Goal: Use online tool/utility: Utilize a website feature to perform a specific function

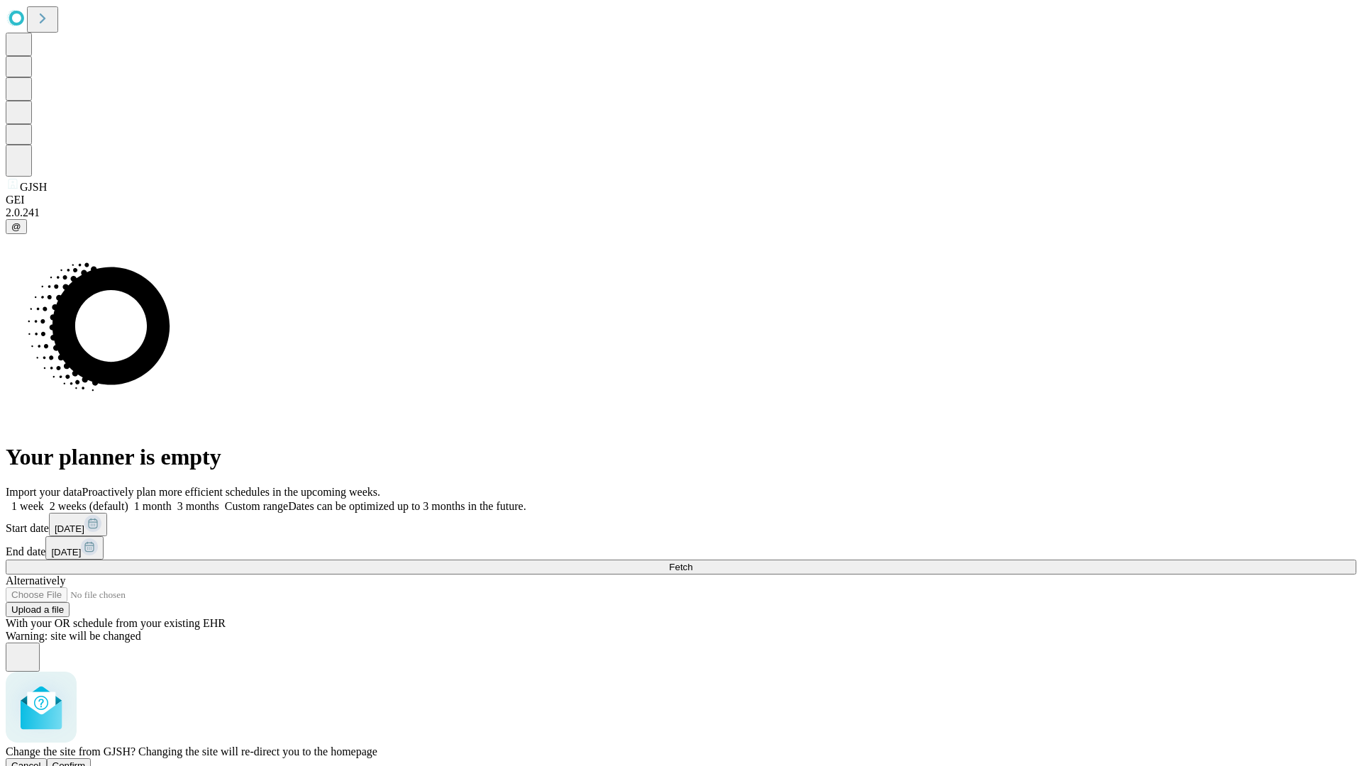
click at [86, 761] on span "Confirm" at bounding box center [69, 766] width 33 height 11
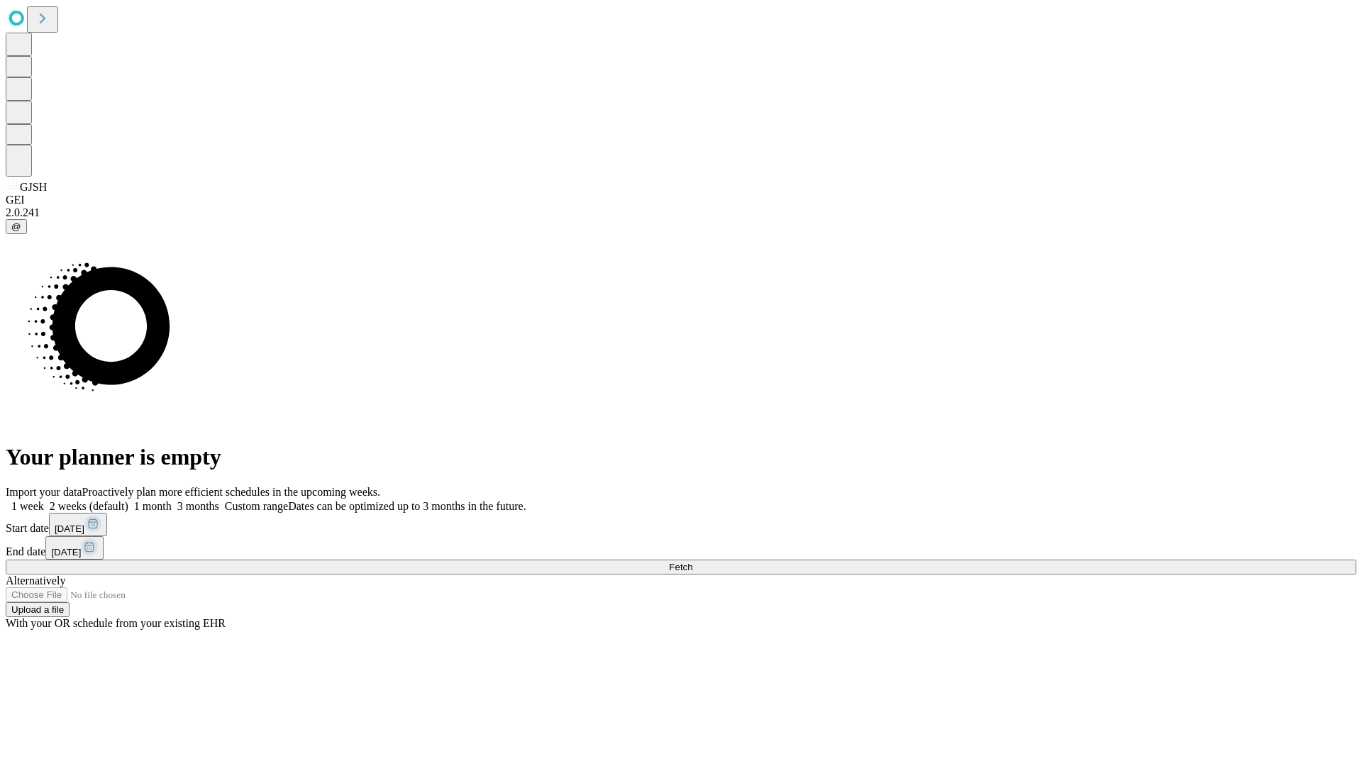
click at [128, 500] on label "2 weeks (default)" at bounding box center [86, 506] width 84 height 12
click at [693, 562] on span "Fetch" at bounding box center [680, 567] width 23 height 11
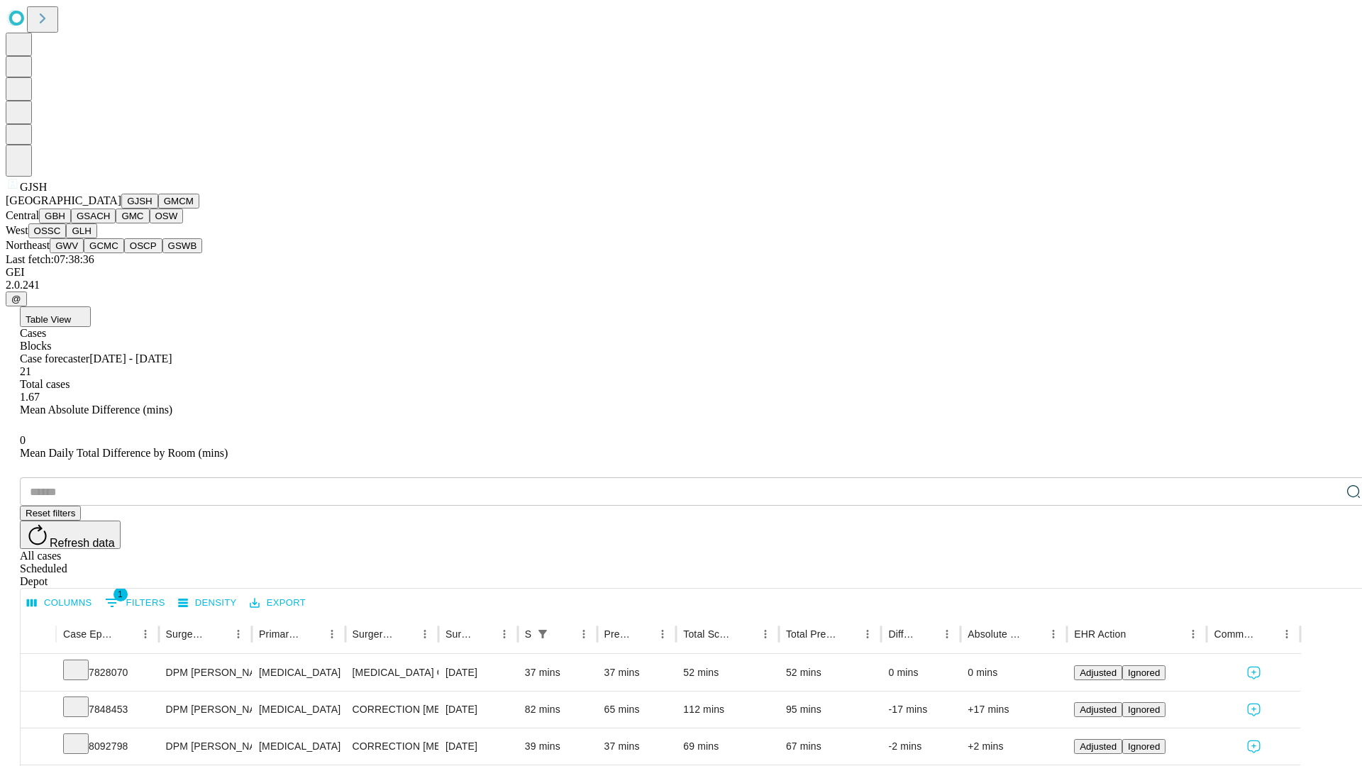
click at [158, 209] on button "GMCM" at bounding box center [178, 201] width 41 height 15
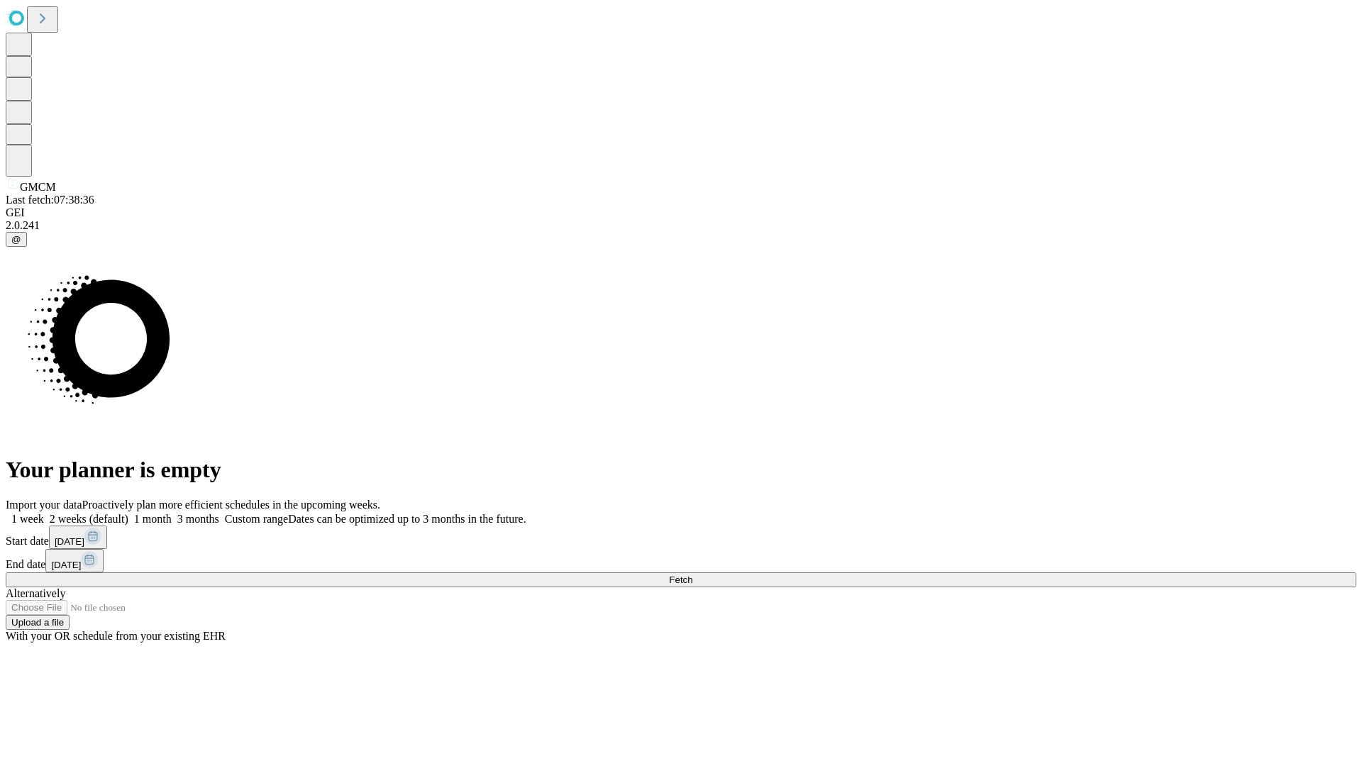
click at [128, 513] on label "2 weeks (default)" at bounding box center [86, 519] width 84 height 12
click at [693, 575] on span "Fetch" at bounding box center [680, 580] width 23 height 11
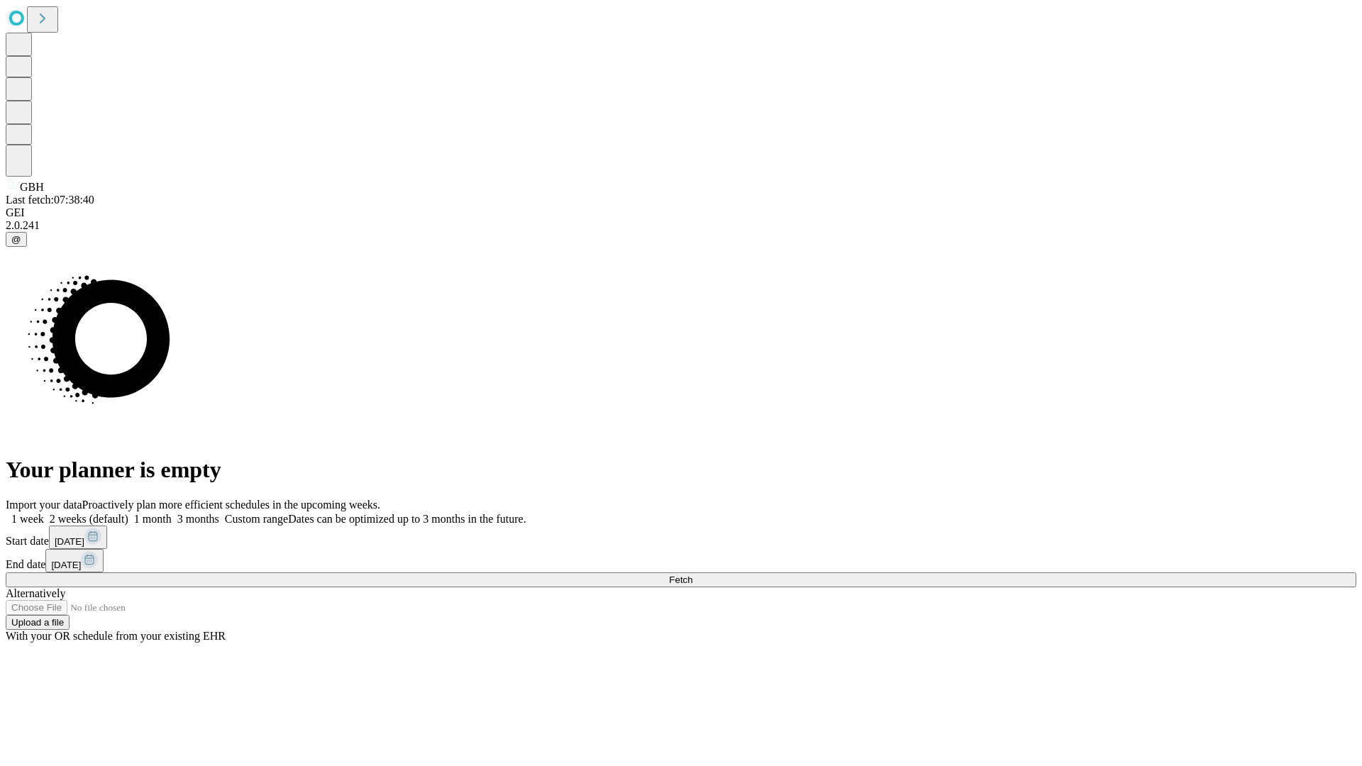
click at [128, 513] on label "2 weeks (default)" at bounding box center [86, 519] width 84 height 12
click at [693, 575] on span "Fetch" at bounding box center [680, 580] width 23 height 11
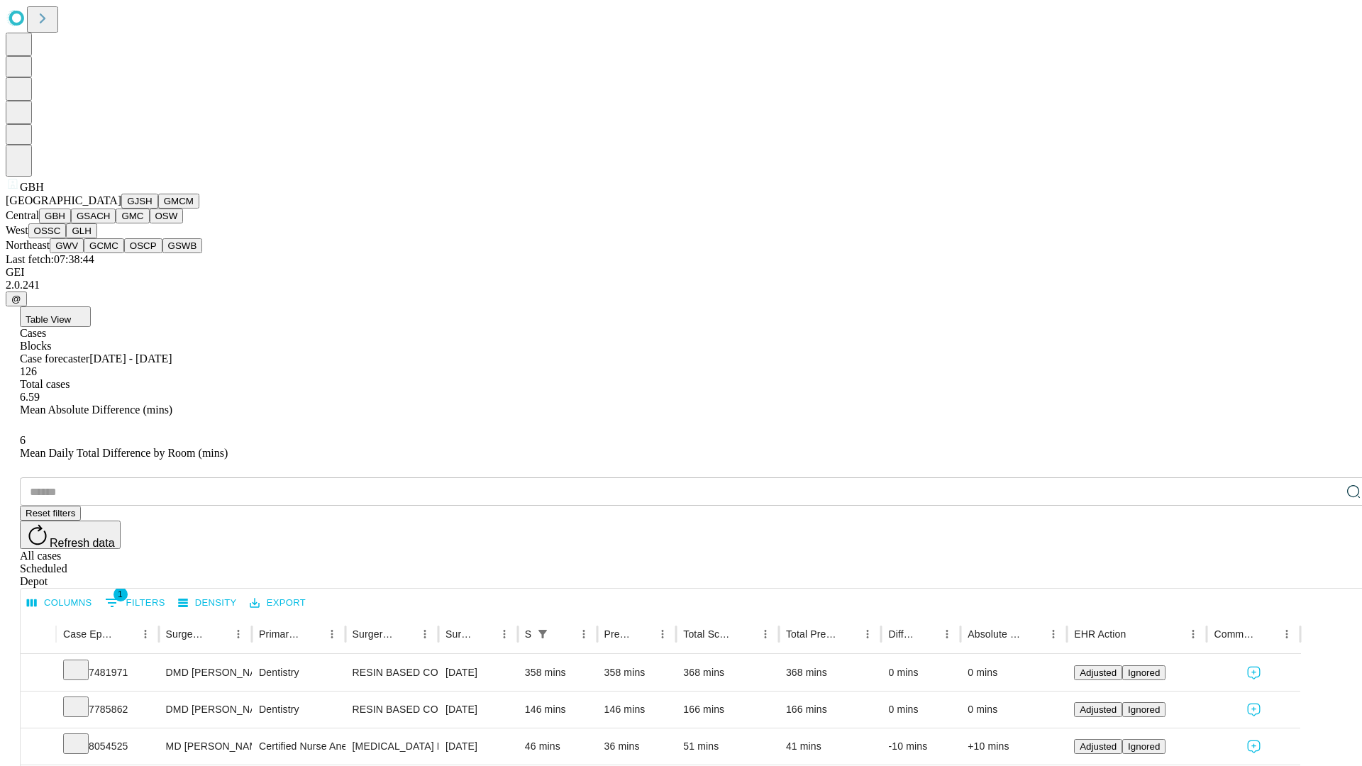
click at [110, 224] on button "GSACH" at bounding box center [93, 216] width 45 height 15
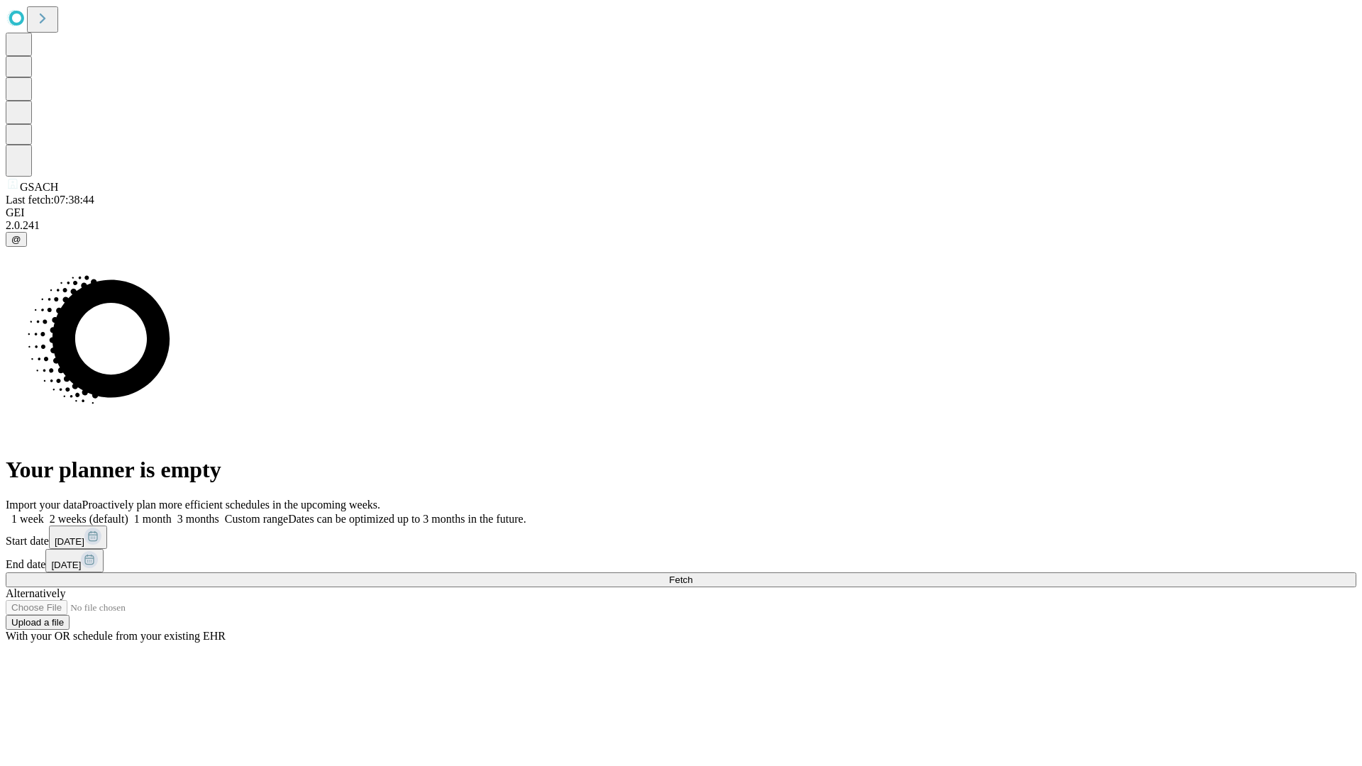
click at [128, 513] on label "2 weeks (default)" at bounding box center [86, 519] width 84 height 12
click at [693, 575] on span "Fetch" at bounding box center [680, 580] width 23 height 11
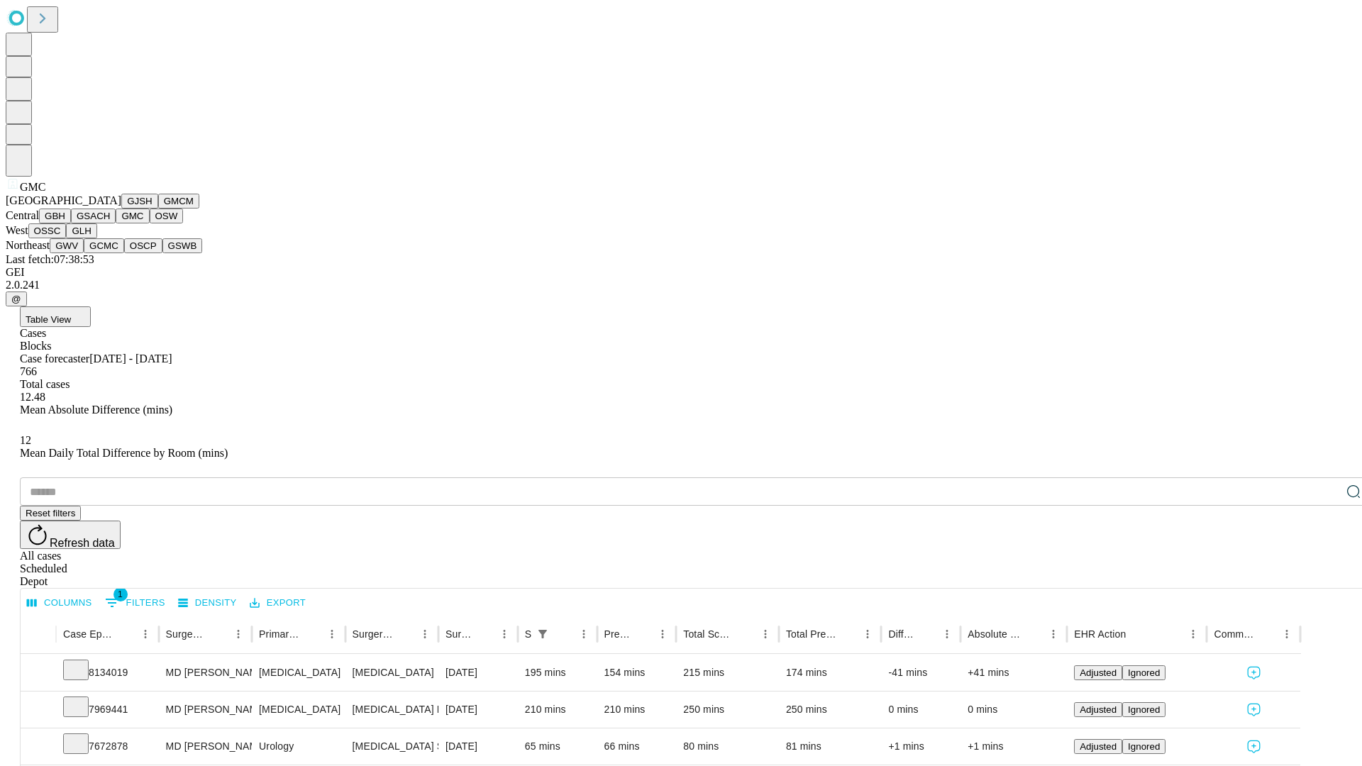
click at [150, 224] on button "OSW" at bounding box center [167, 216] width 34 height 15
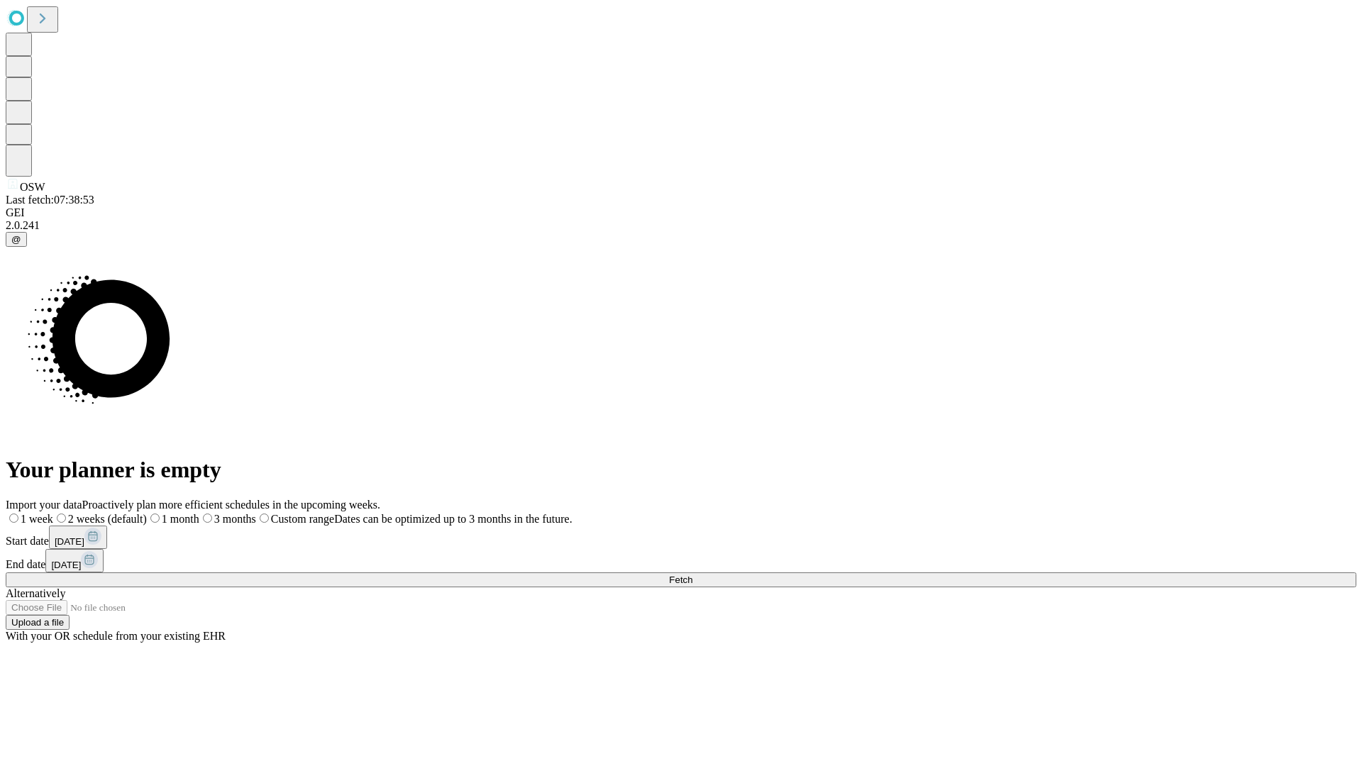
click at [693, 575] on span "Fetch" at bounding box center [680, 580] width 23 height 11
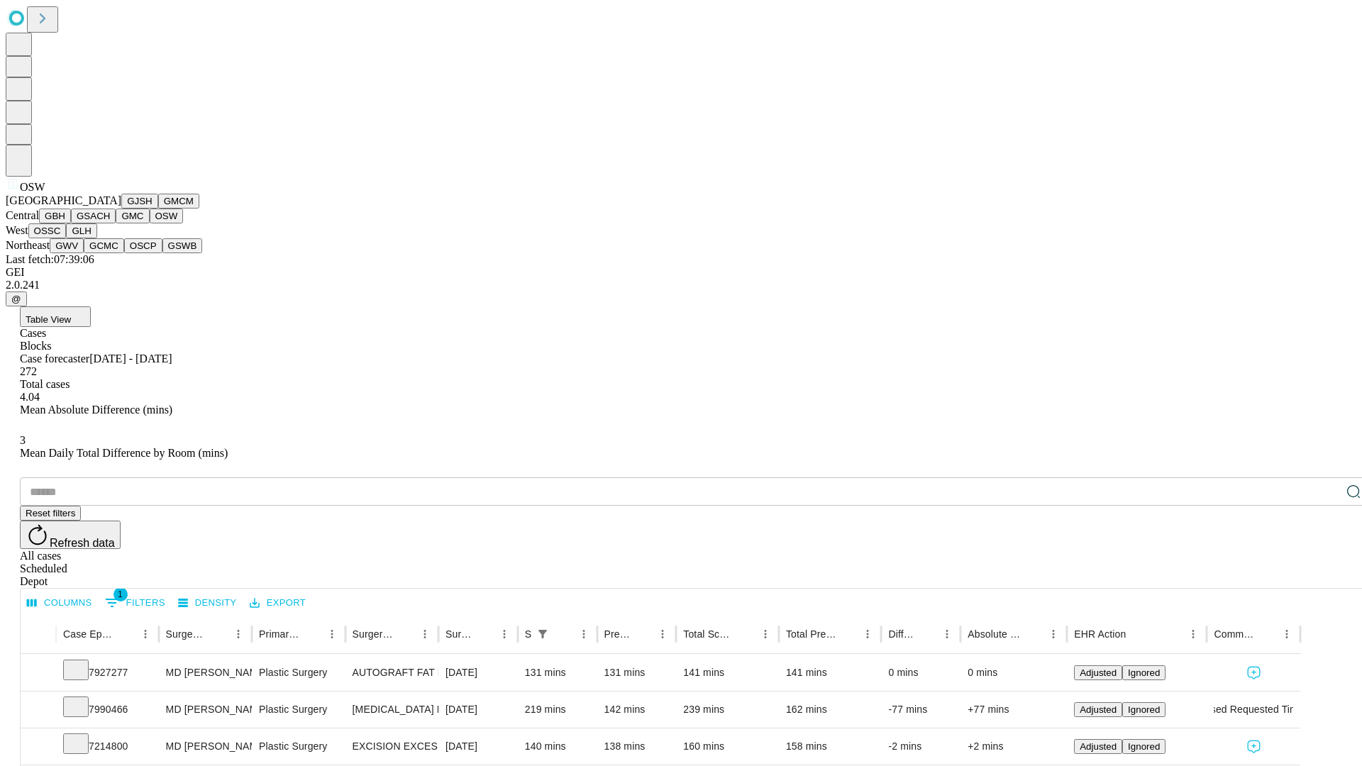
click at [67, 238] on button "OSSC" at bounding box center [47, 231] width 38 height 15
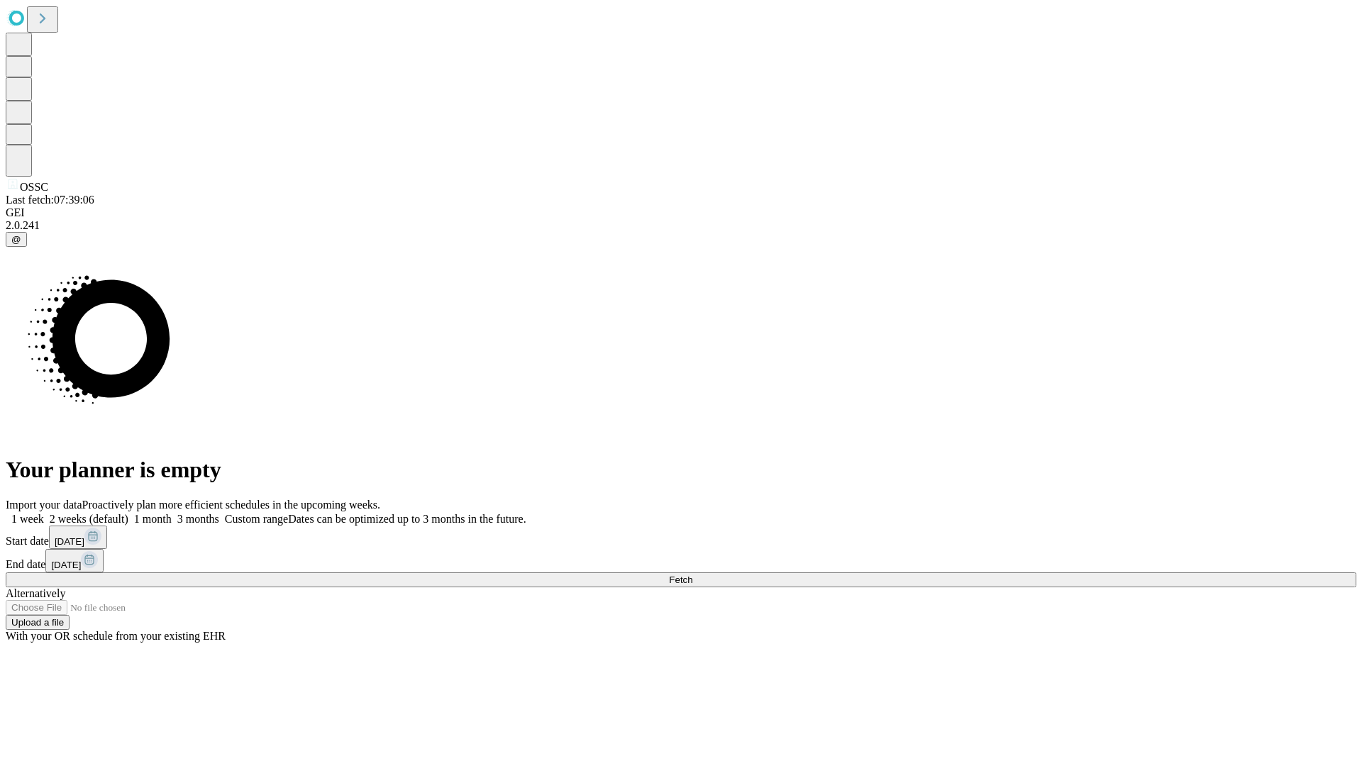
click at [693, 575] on span "Fetch" at bounding box center [680, 580] width 23 height 11
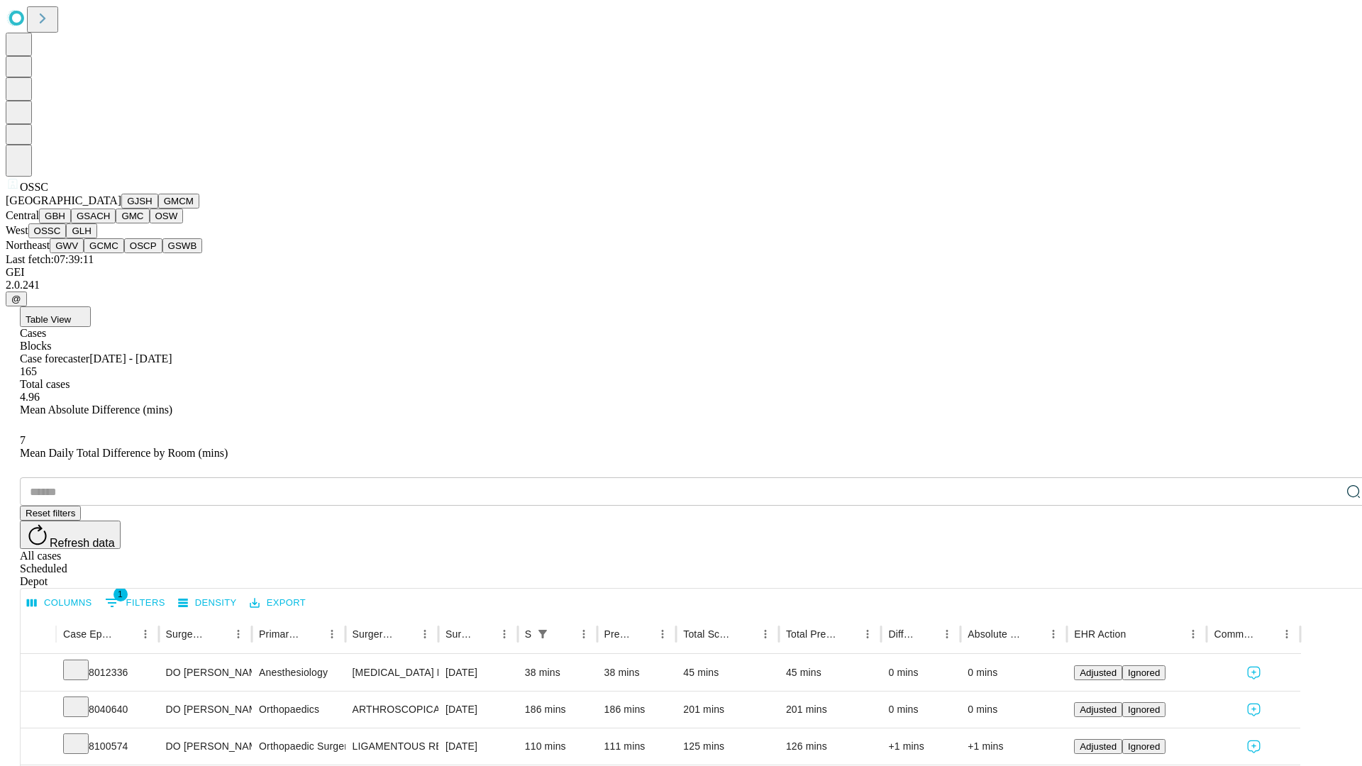
click at [97, 238] on button "GLH" at bounding box center [81, 231] width 31 height 15
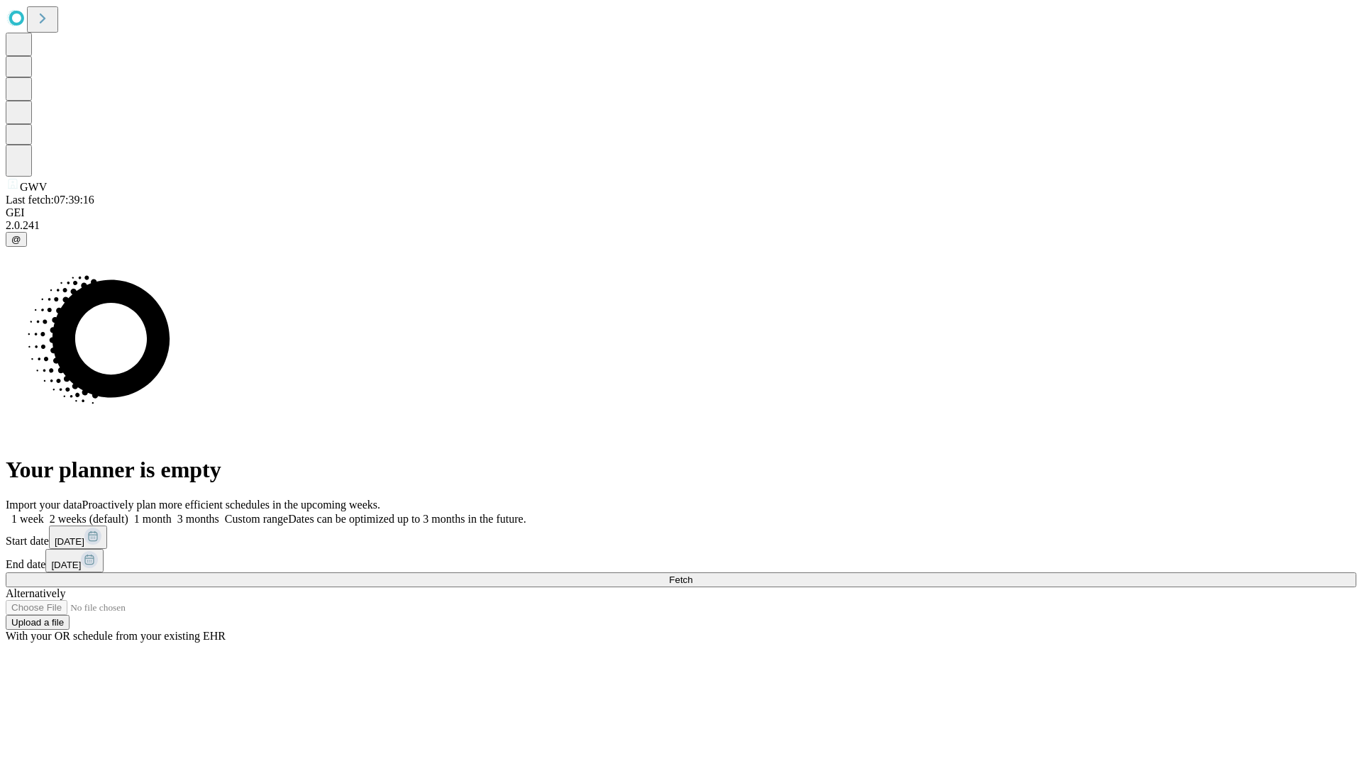
click at [693, 575] on span "Fetch" at bounding box center [680, 580] width 23 height 11
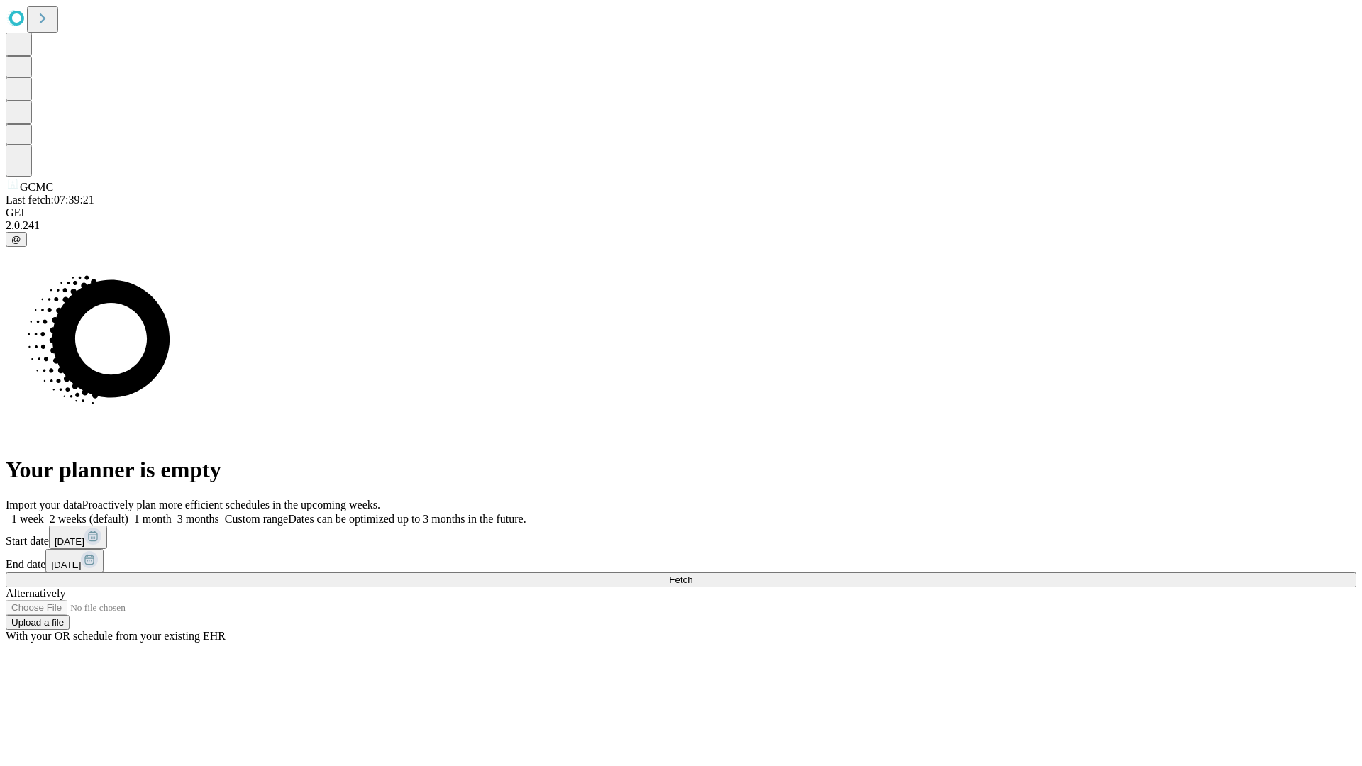
click at [128, 513] on label "2 weeks (default)" at bounding box center [86, 519] width 84 height 12
click at [693, 575] on span "Fetch" at bounding box center [680, 580] width 23 height 11
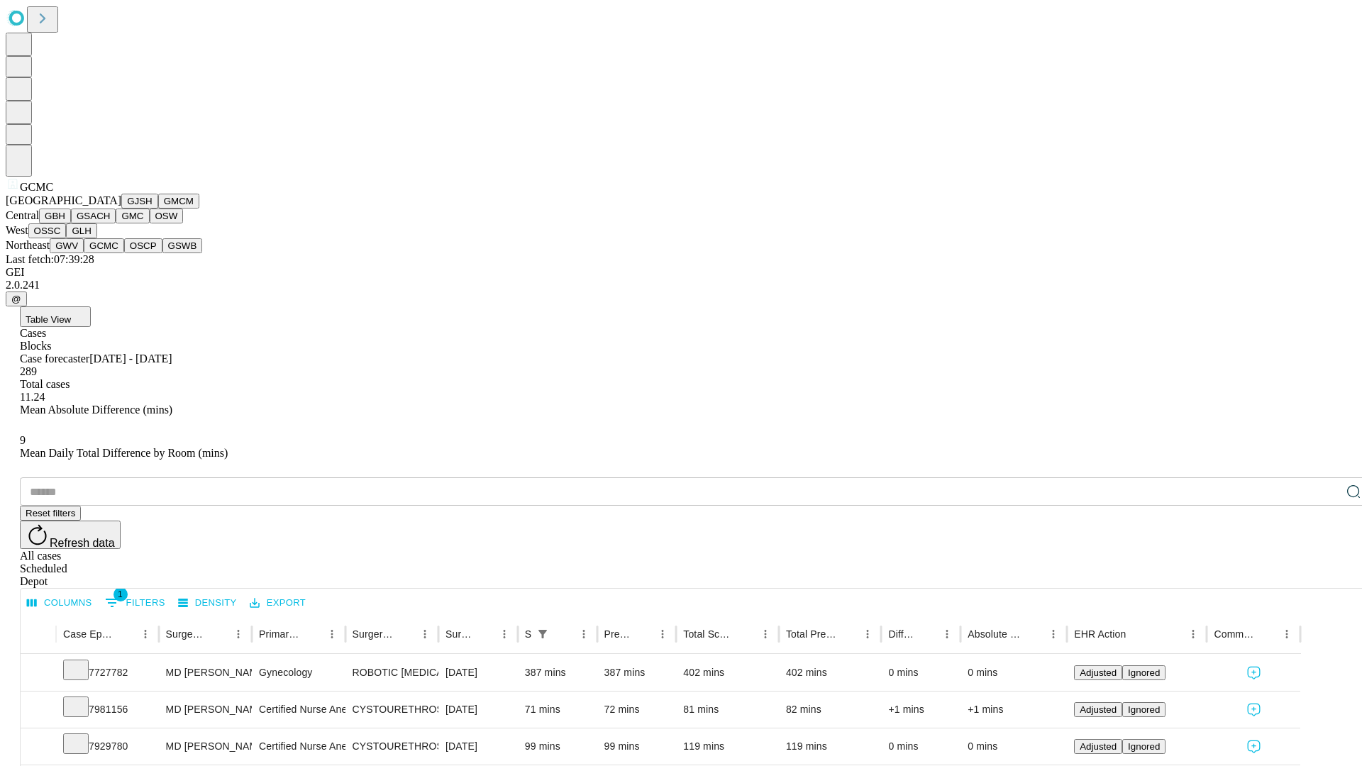
click at [124, 253] on button "OSCP" at bounding box center [143, 245] width 38 height 15
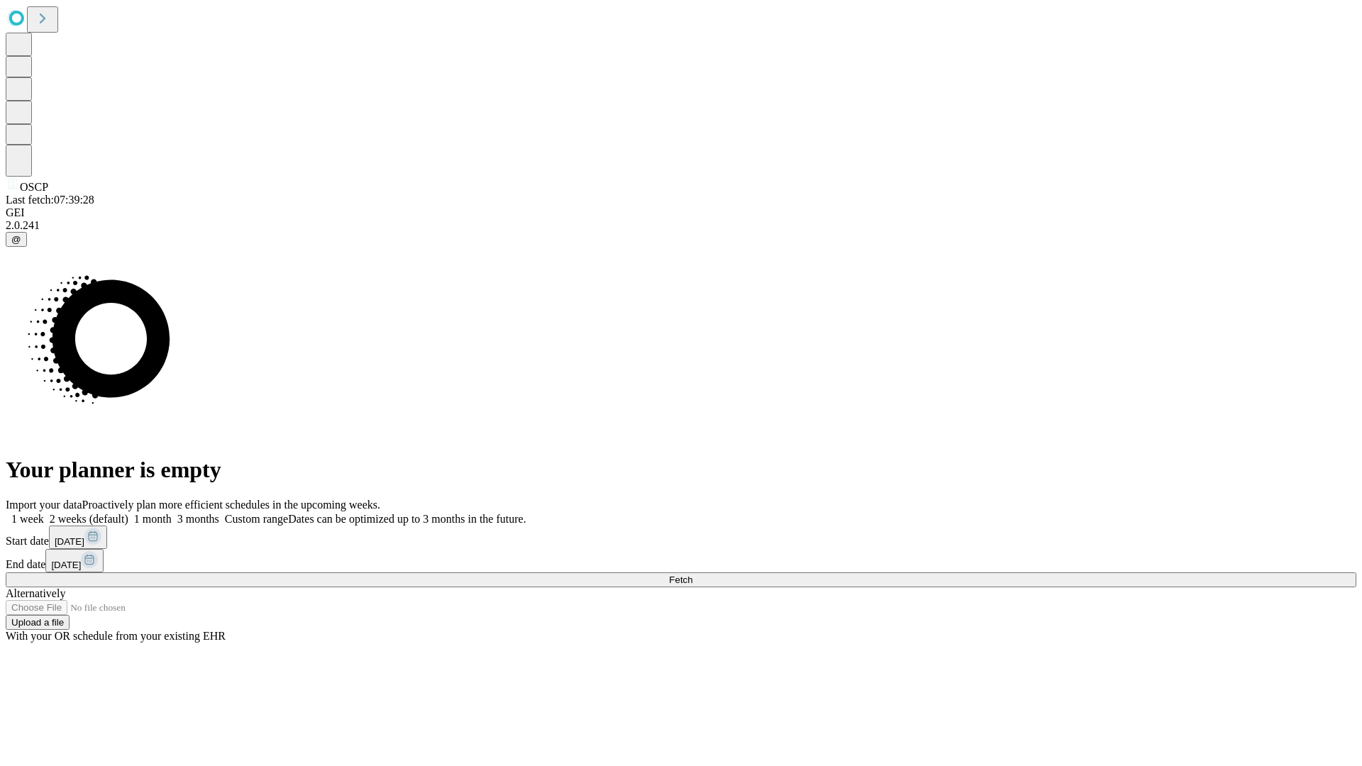
click at [693, 575] on span "Fetch" at bounding box center [680, 580] width 23 height 11
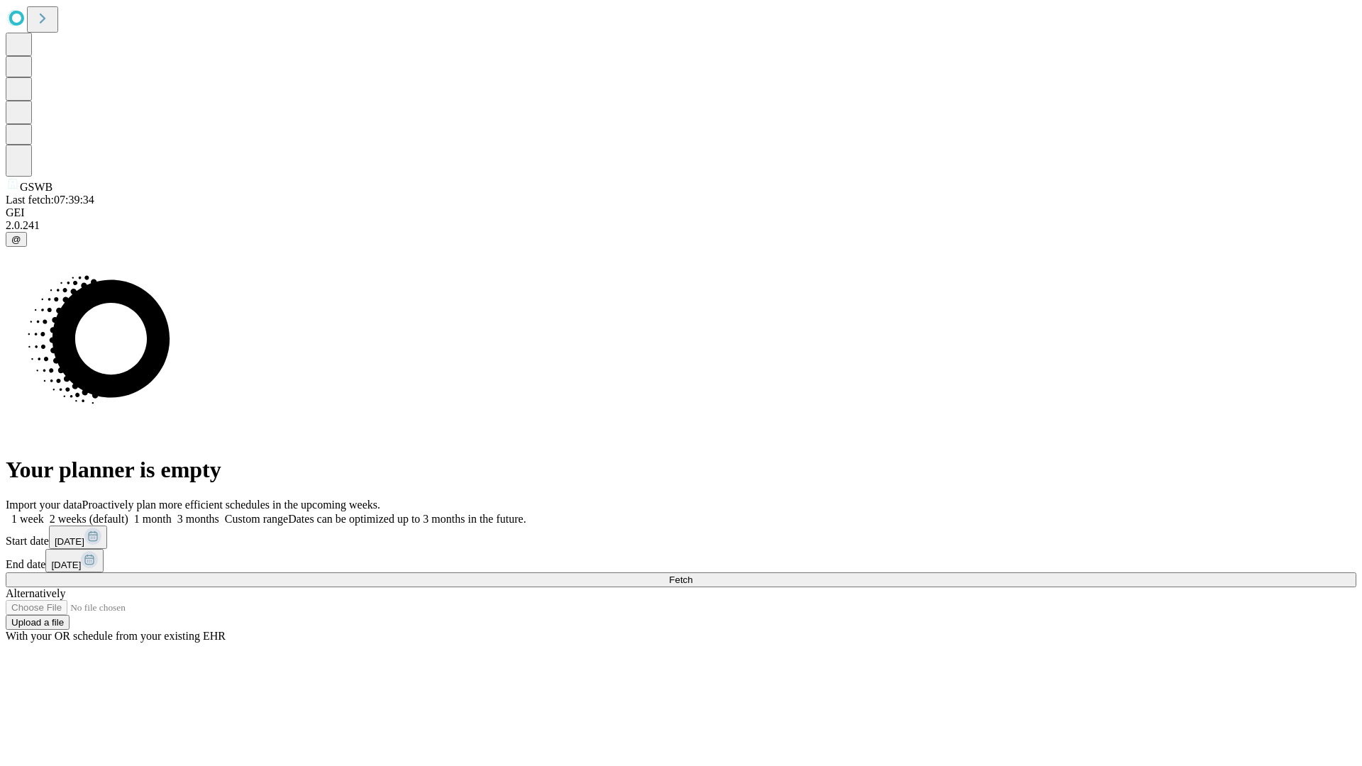
click at [128, 513] on label "2 weeks (default)" at bounding box center [86, 519] width 84 height 12
click at [693, 575] on span "Fetch" at bounding box center [680, 580] width 23 height 11
